Goal: Find specific page/section: Find specific page/section

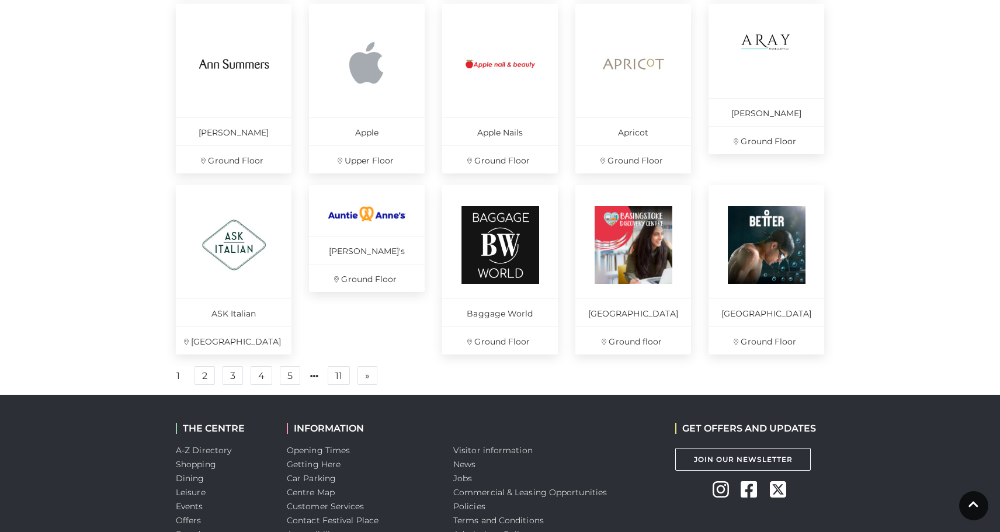
scroll to position [725, 0]
click at [204, 385] on link "2" at bounding box center [205, 375] width 20 height 19
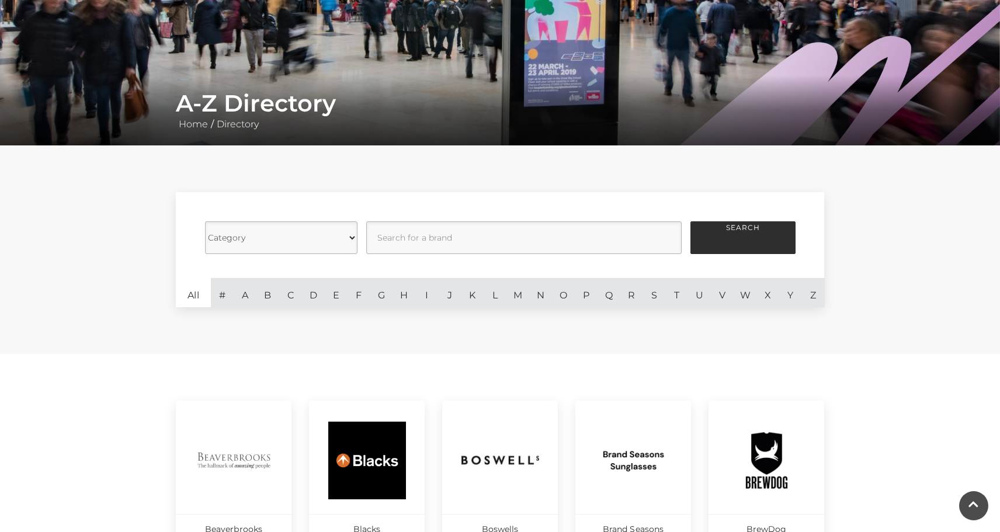
scroll to position [146, 0]
click at [342, 245] on select "Category Cafes Restaurants Fashion Services Technology Homeware Gifts, Statione…" at bounding box center [281, 238] width 153 height 33
select select "20847"
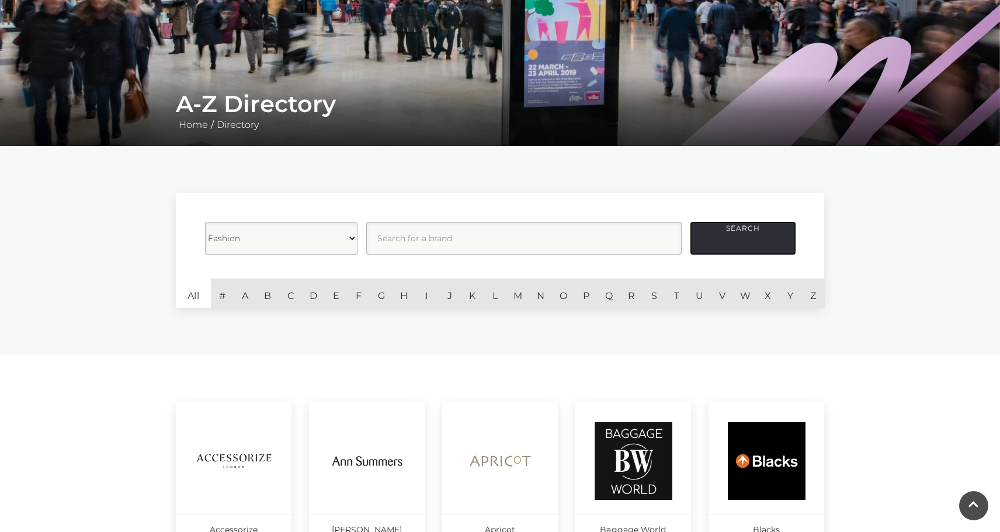
click at [730, 237] on button "Search" at bounding box center [743, 238] width 105 height 33
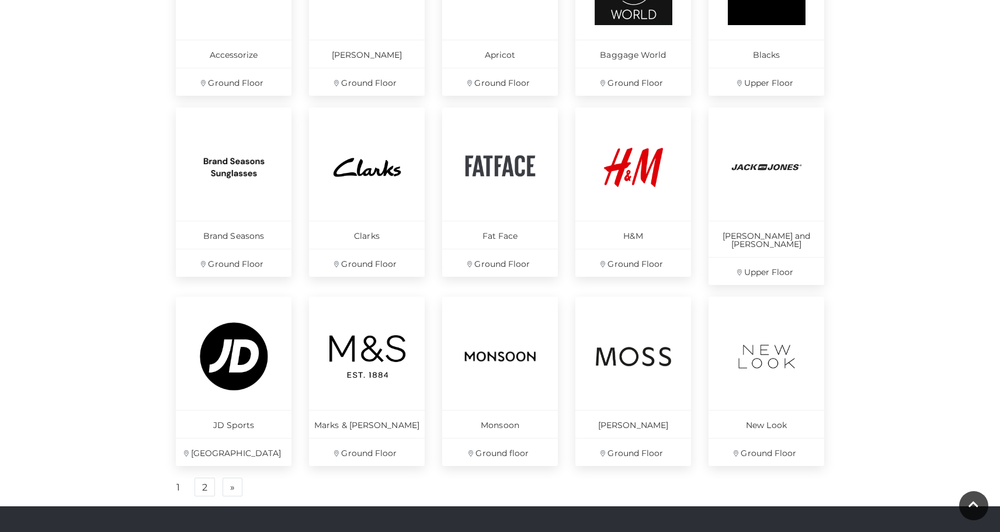
scroll to position [622, 0]
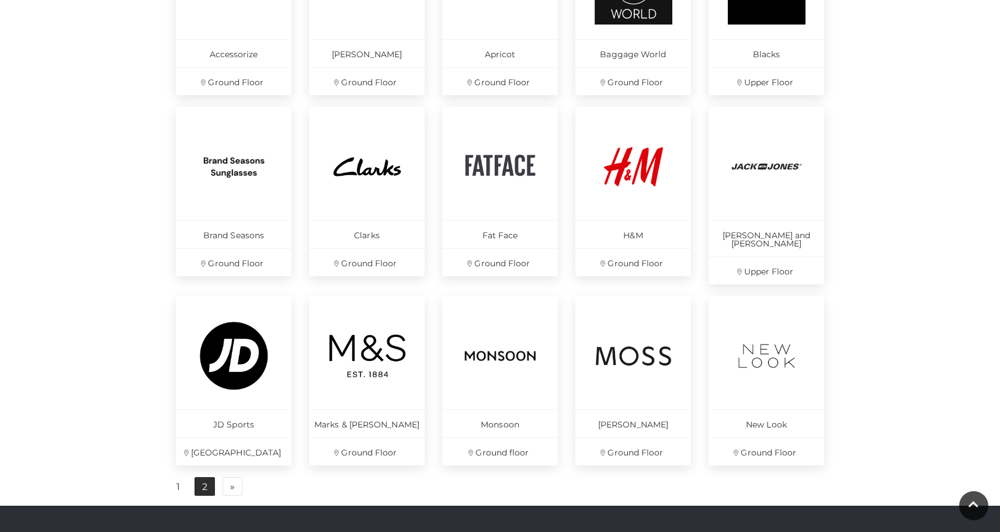
click at [204, 483] on link "2" at bounding box center [205, 486] width 20 height 19
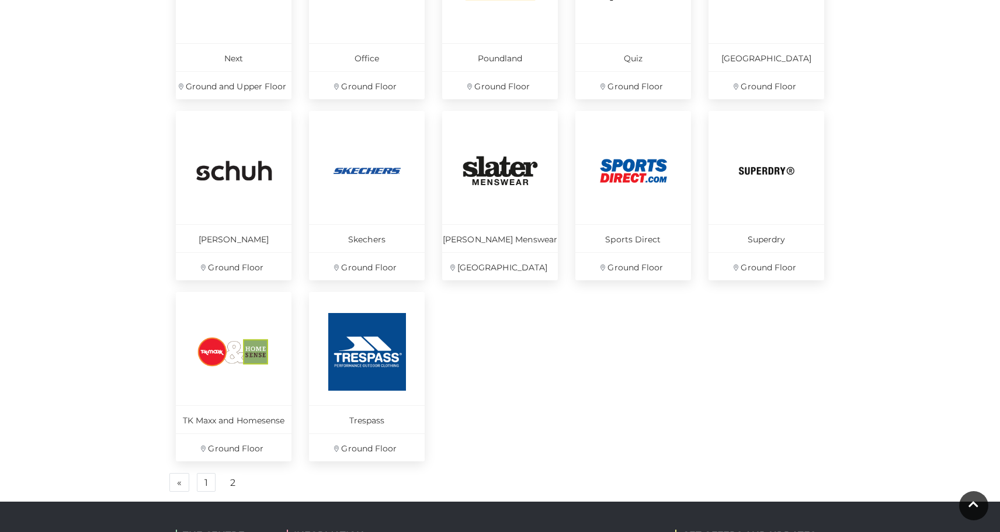
scroll to position [622, 0]
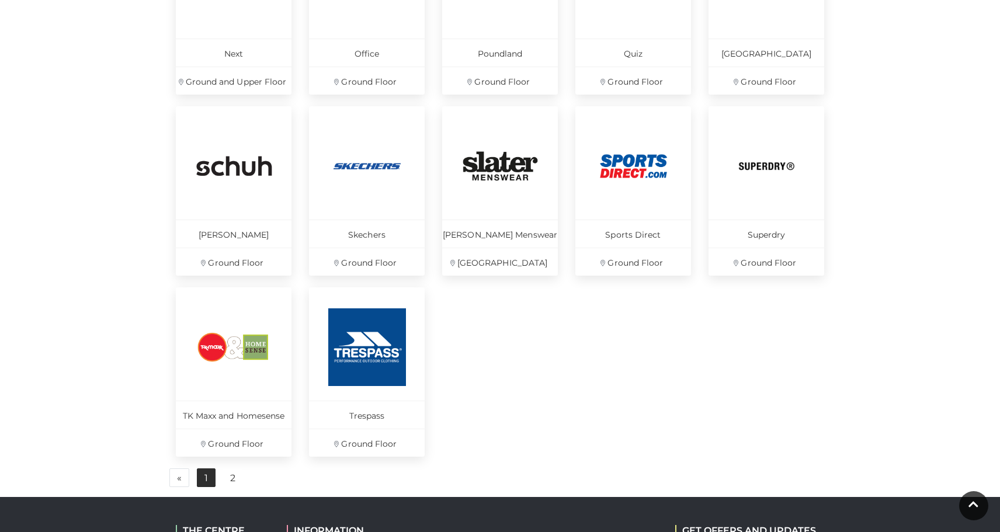
click at [205, 482] on link "1" at bounding box center [206, 478] width 19 height 19
